Goal: Find specific page/section: Find specific page/section

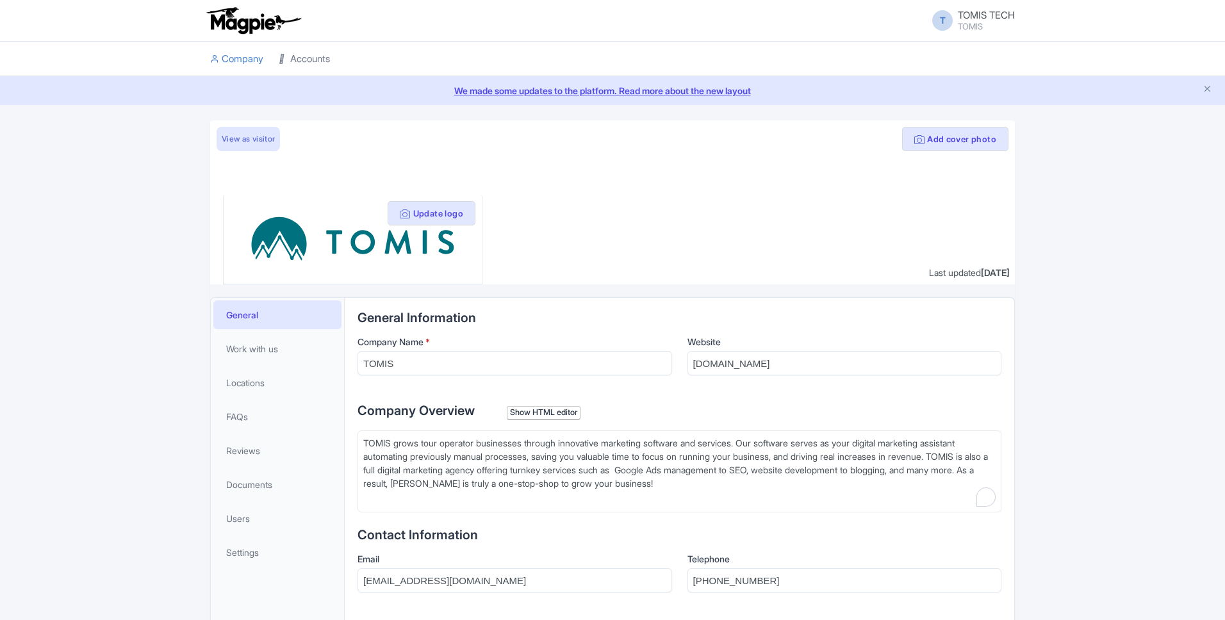
click at [310, 54] on link "Accounts" at bounding box center [304, 59] width 51 height 35
click at [317, 59] on link "Accounts" at bounding box center [304, 59] width 51 height 35
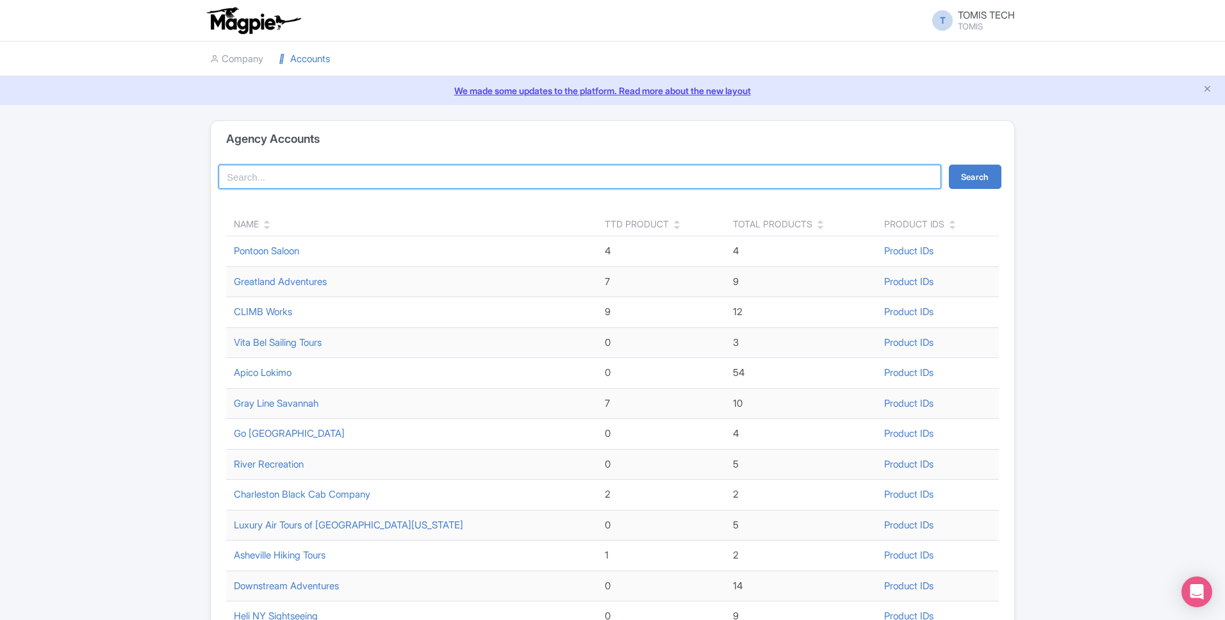
click at [370, 175] on input "search" at bounding box center [580, 177] width 723 height 24
type input "bobby"
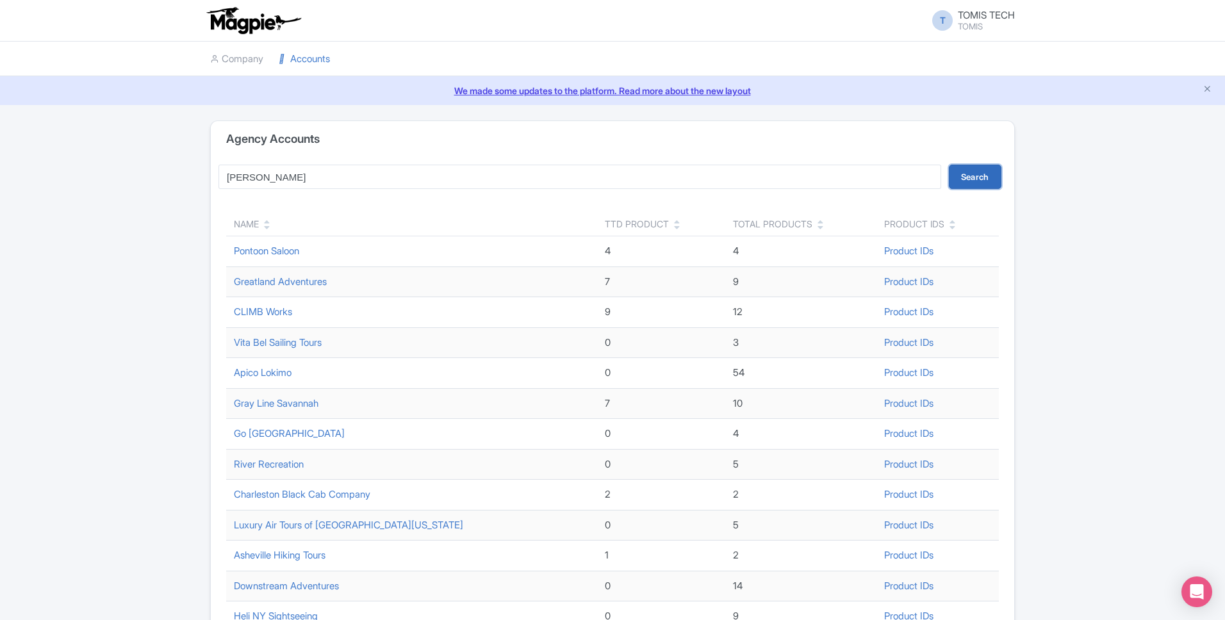
click at [986, 176] on button "Search" at bounding box center [975, 177] width 53 height 24
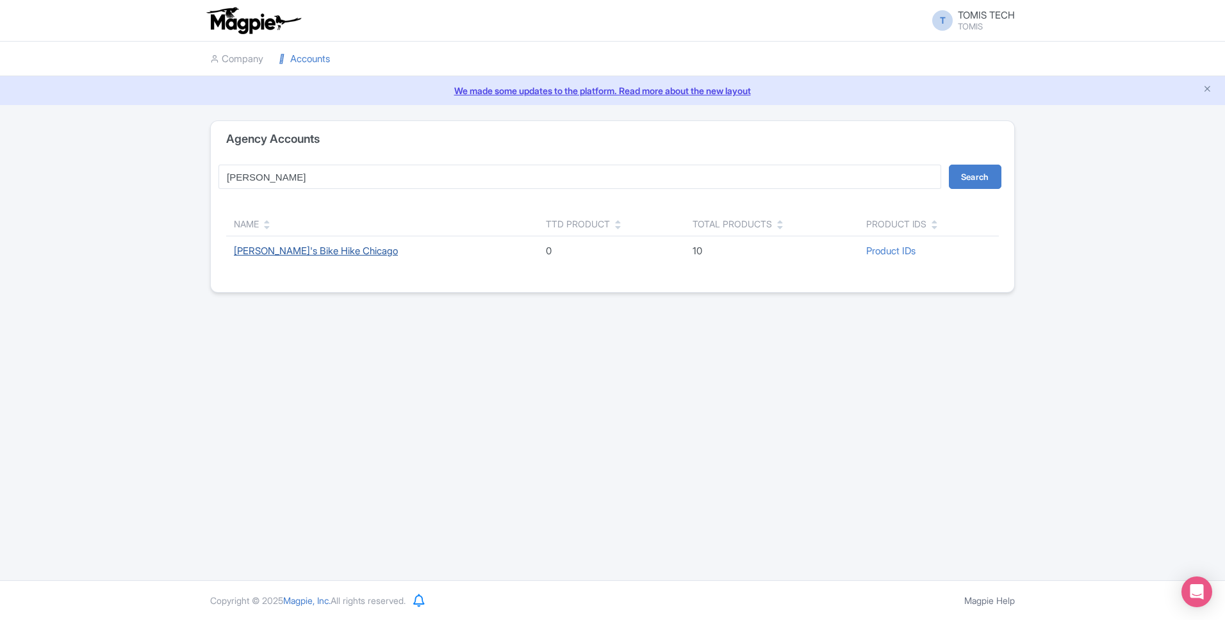
click at [289, 254] on link "[PERSON_NAME]'s Bike Hike Chicago" at bounding box center [316, 251] width 164 height 12
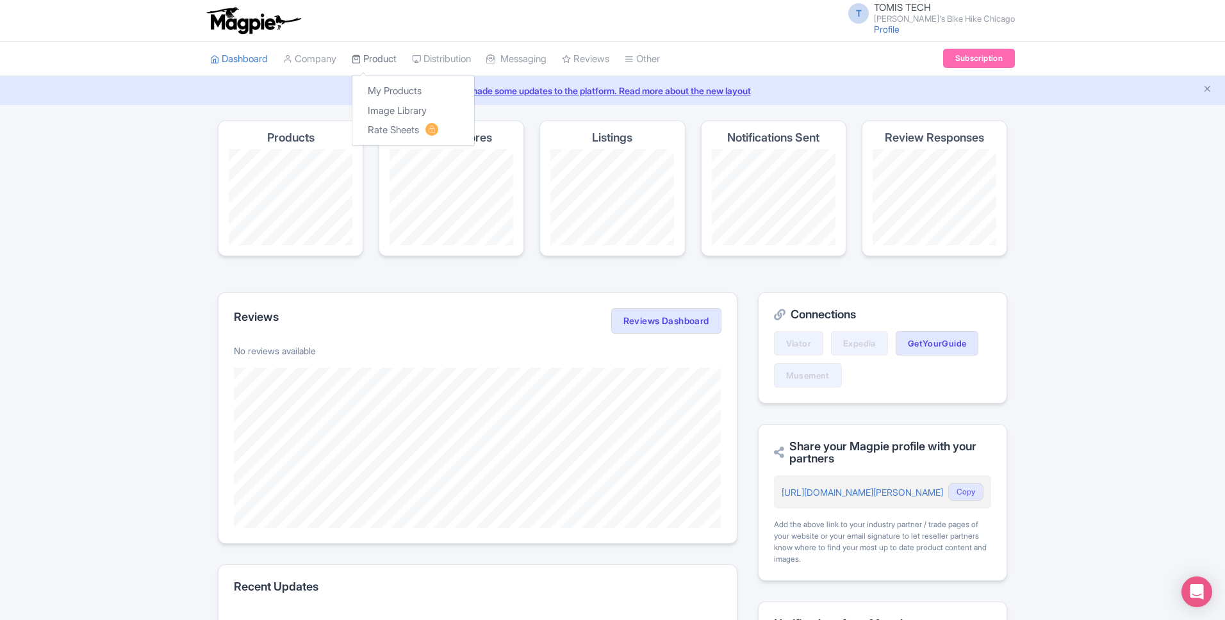
click at [393, 64] on link "Product" at bounding box center [374, 59] width 45 height 35
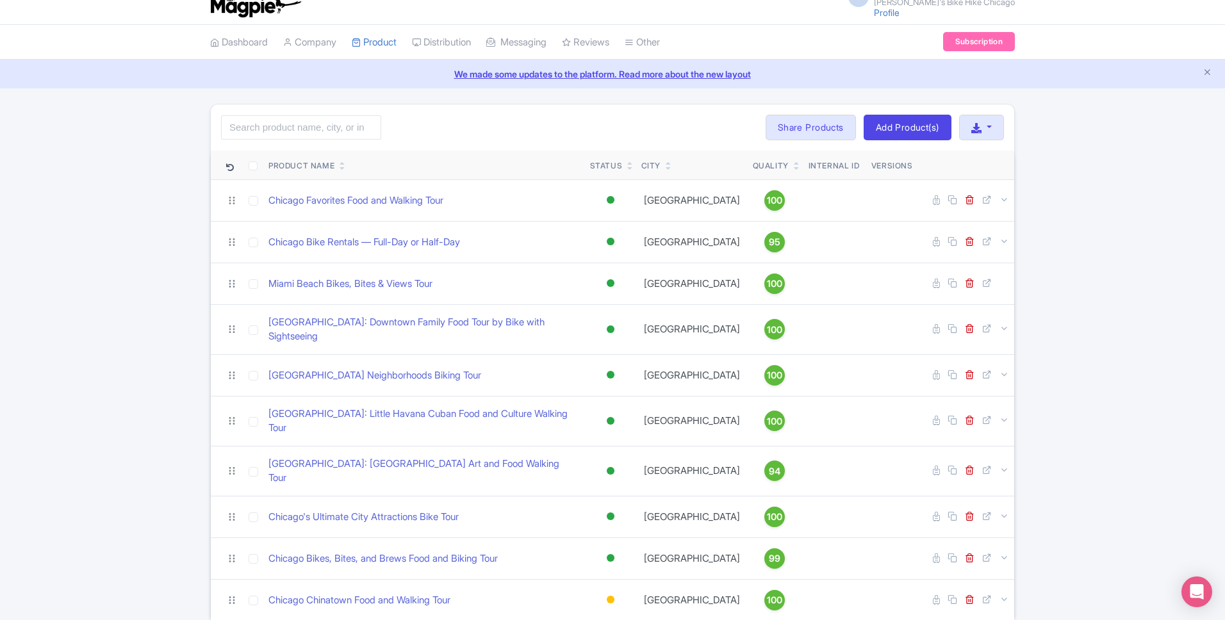
scroll to position [48, 0]
